Goal: Information Seeking & Learning: Learn about a topic

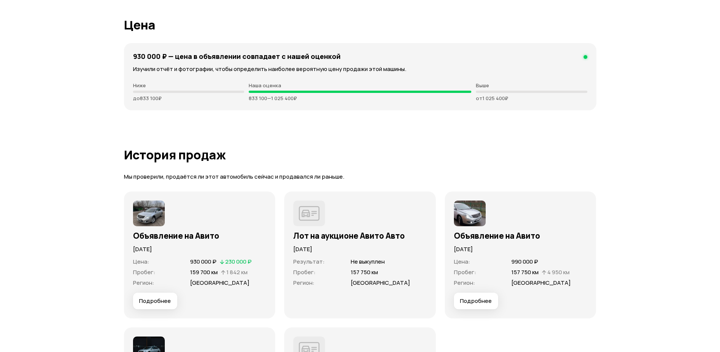
scroll to position [2155, 0]
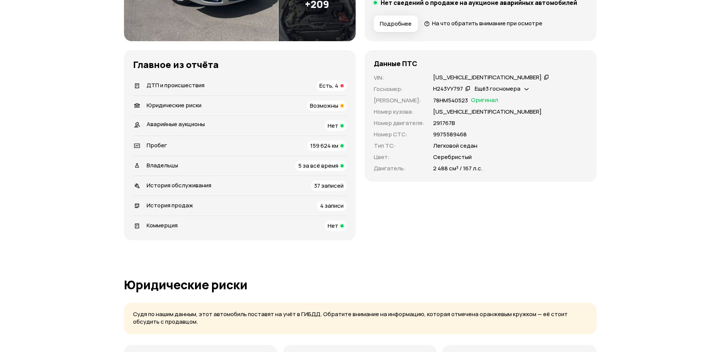
scroll to position [189, 0]
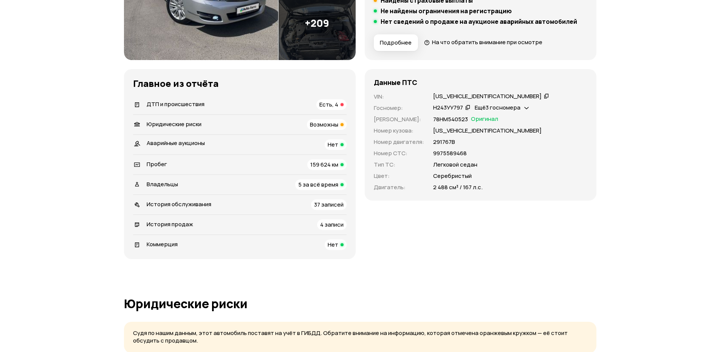
click at [182, 125] on span "Юридические риски" at bounding box center [174, 124] width 55 height 8
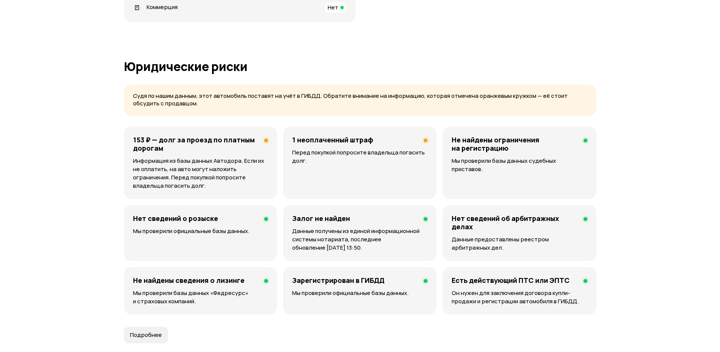
scroll to position [486, 0]
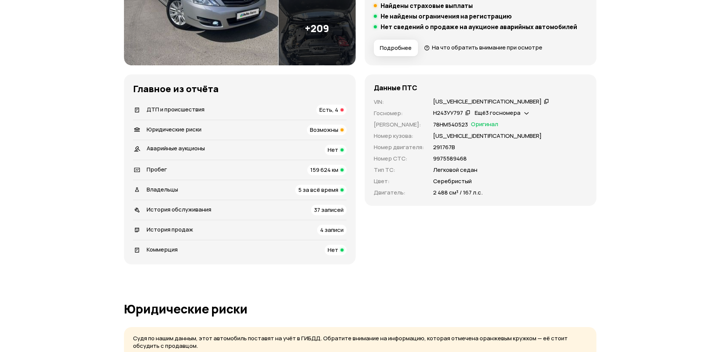
click at [196, 107] on span "ДТП и происшествия" at bounding box center [176, 109] width 58 height 8
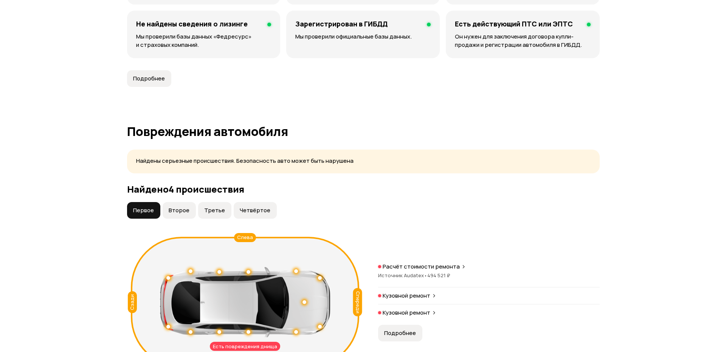
scroll to position [808, 0]
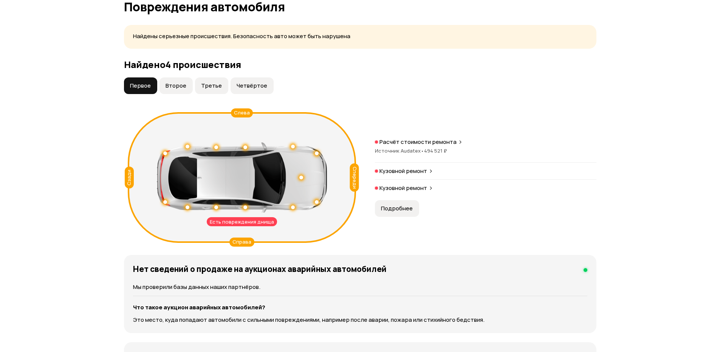
click at [170, 88] on span "Второе" at bounding box center [176, 86] width 21 height 8
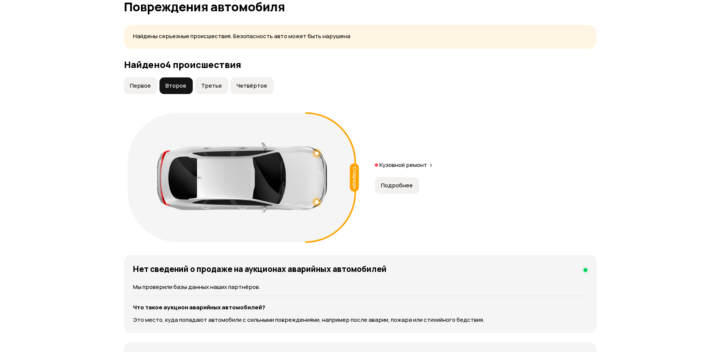
click at [209, 87] on span "Третье" at bounding box center [211, 86] width 21 height 8
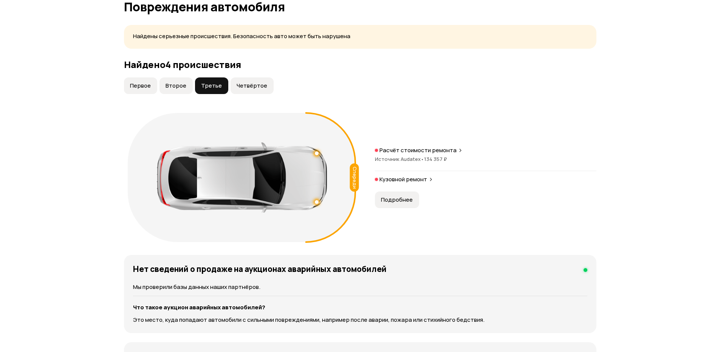
click at [242, 86] on span "Четвёртое" at bounding box center [252, 86] width 31 height 8
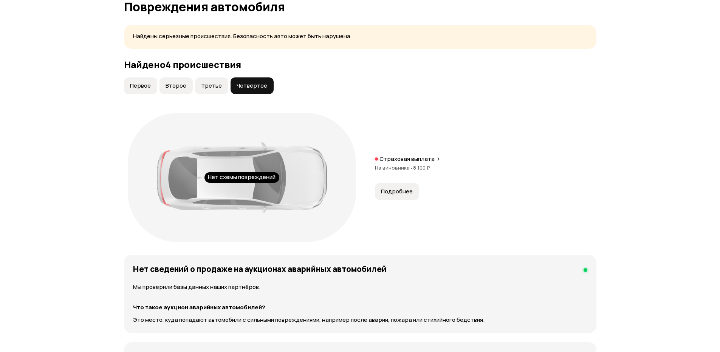
click at [149, 91] on button "Первое" at bounding box center [140, 85] width 33 height 17
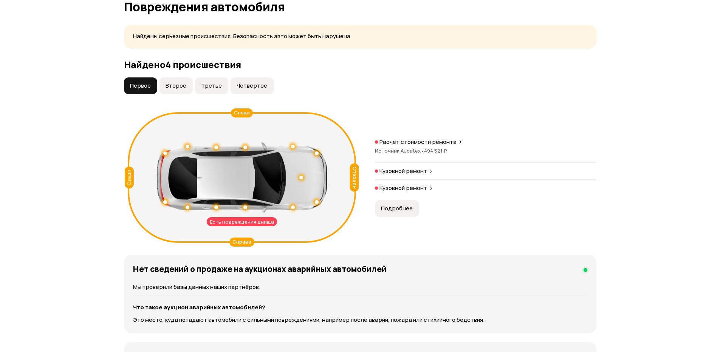
click at [405, 209] on span "Подробнее" at bounding box center [397, 209] width 32 height 8
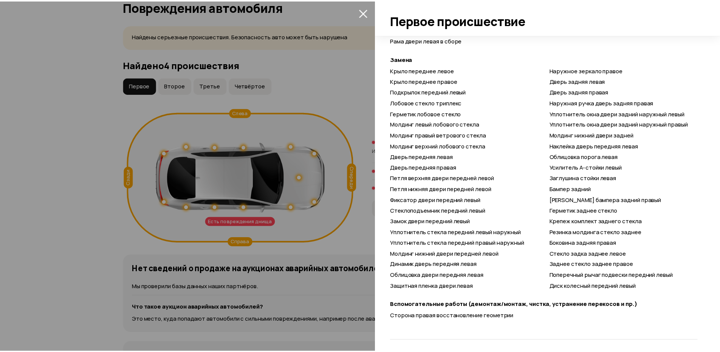
scroll to position [593, 0]
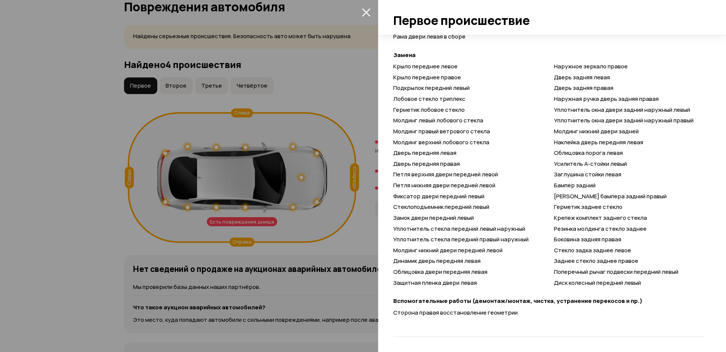
click at [331, 244] on div at bounding box center [363, 176] width 726 height 352
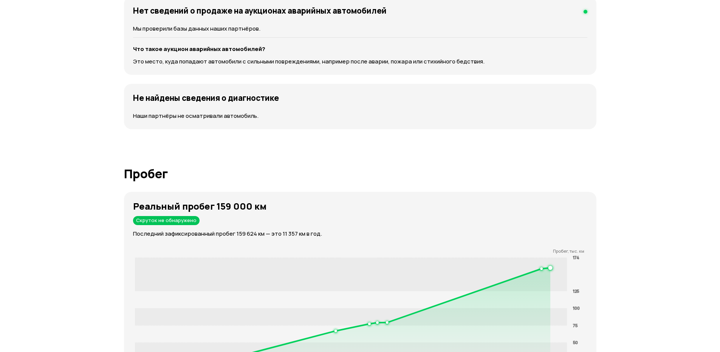
scroll to position [1110, 0]
